Goal: Information Seeking & Learning: Compare options

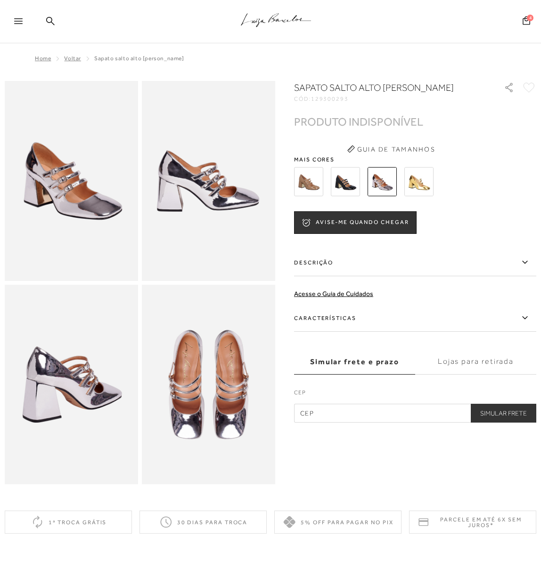
click at [347, 186] on img at bounding box center [345, 181] width 29 height 29
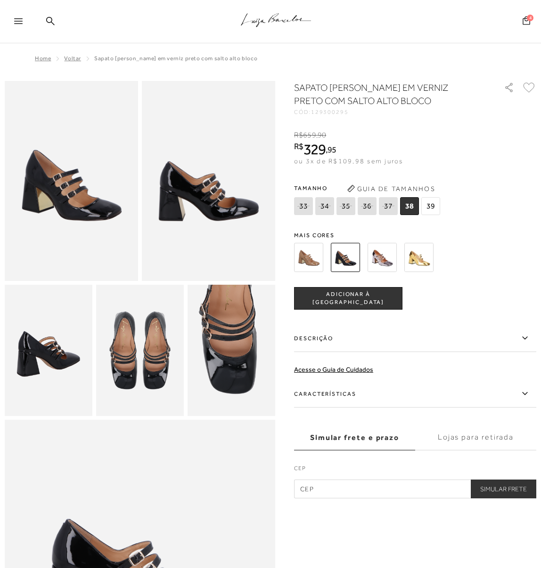
click at [529, 19] on span "4" at bounding box center [530, 18] width 7 height 7
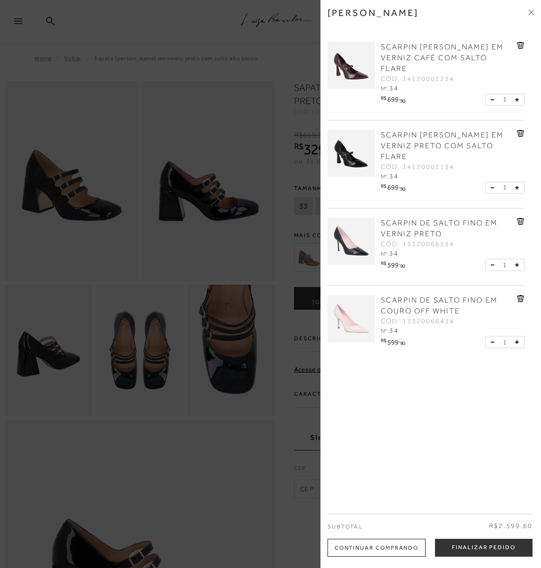
click at [353, 151] on img at bounding box center [350, 153] width 47 height 47
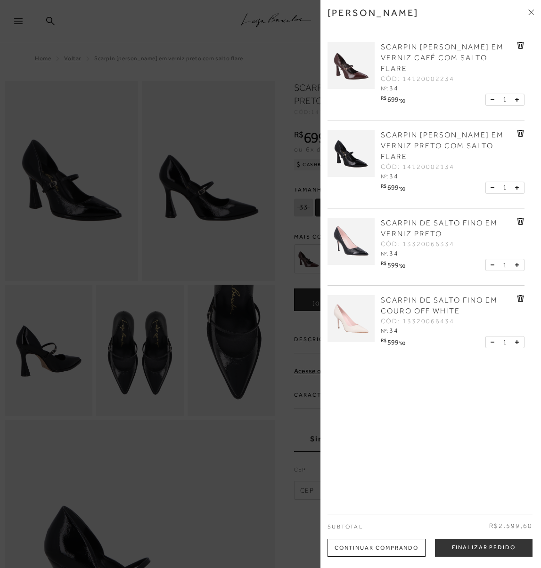
click at [393, 142] on span "SCARPIN [PERSON_NAME] EM VERNIZ PRETO COM SALTO FLARE" at bounding box center [442, 146] width 123 height 30
click at [354, 238] on img at bounding box center [350, 241] width 47 height 47
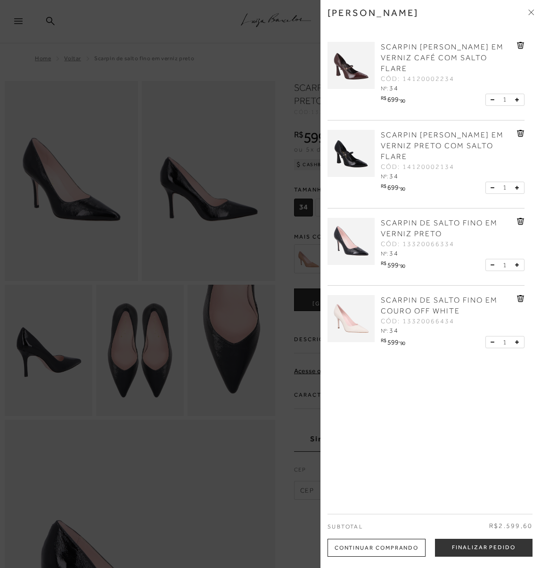
click at [392, 227] on span "SCARPIN DE SALTO FINO EM VERNIZ PRETO" at bounding box center [439, 228] width 117 height 19
click at [274, 218] on div at bounding box center [270, 284] width 541 height 568
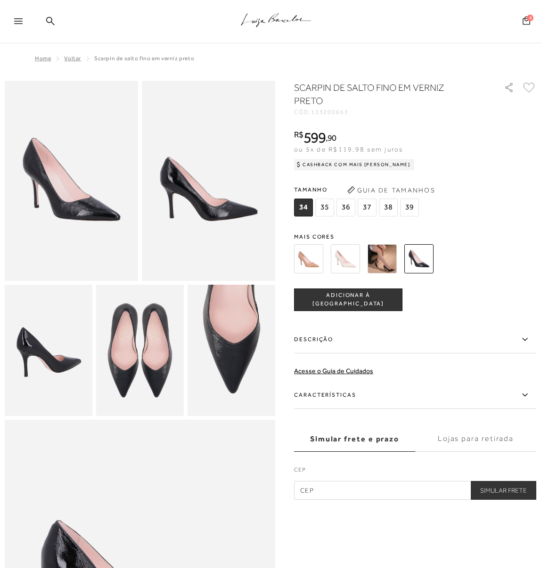
click at [527, 20] on span "4" at bounding box center [530, 18] width 7 height 7
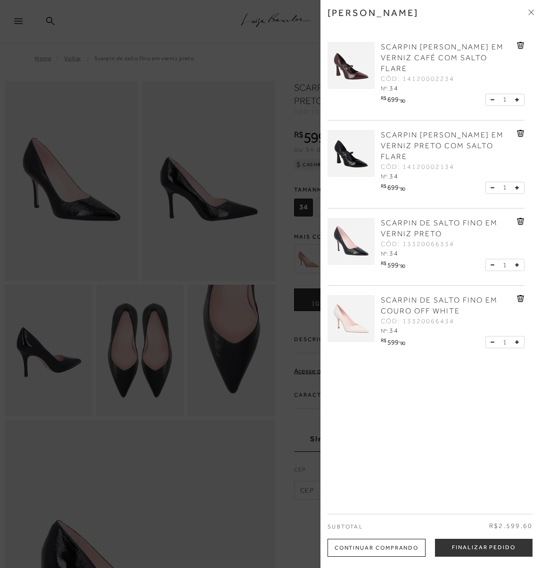
click at [344, 152] on img at bounding box center [350, 153] width 47 height 47
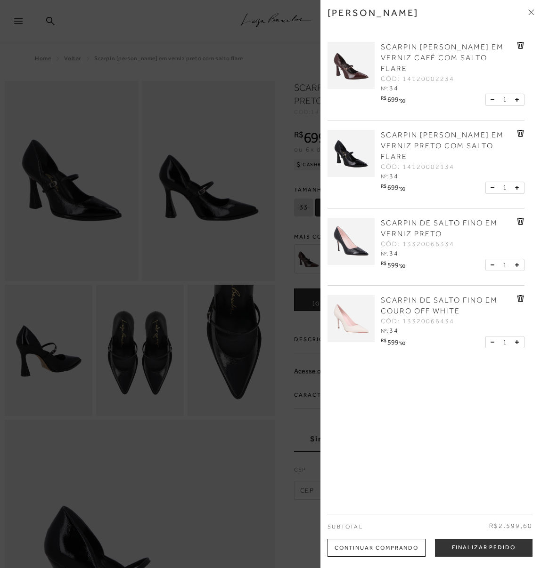
click at [268, 138] on div at bounding box center [270, 284] width 541 height 568
